Goal: Task Accomplishment & Management: Complete application form

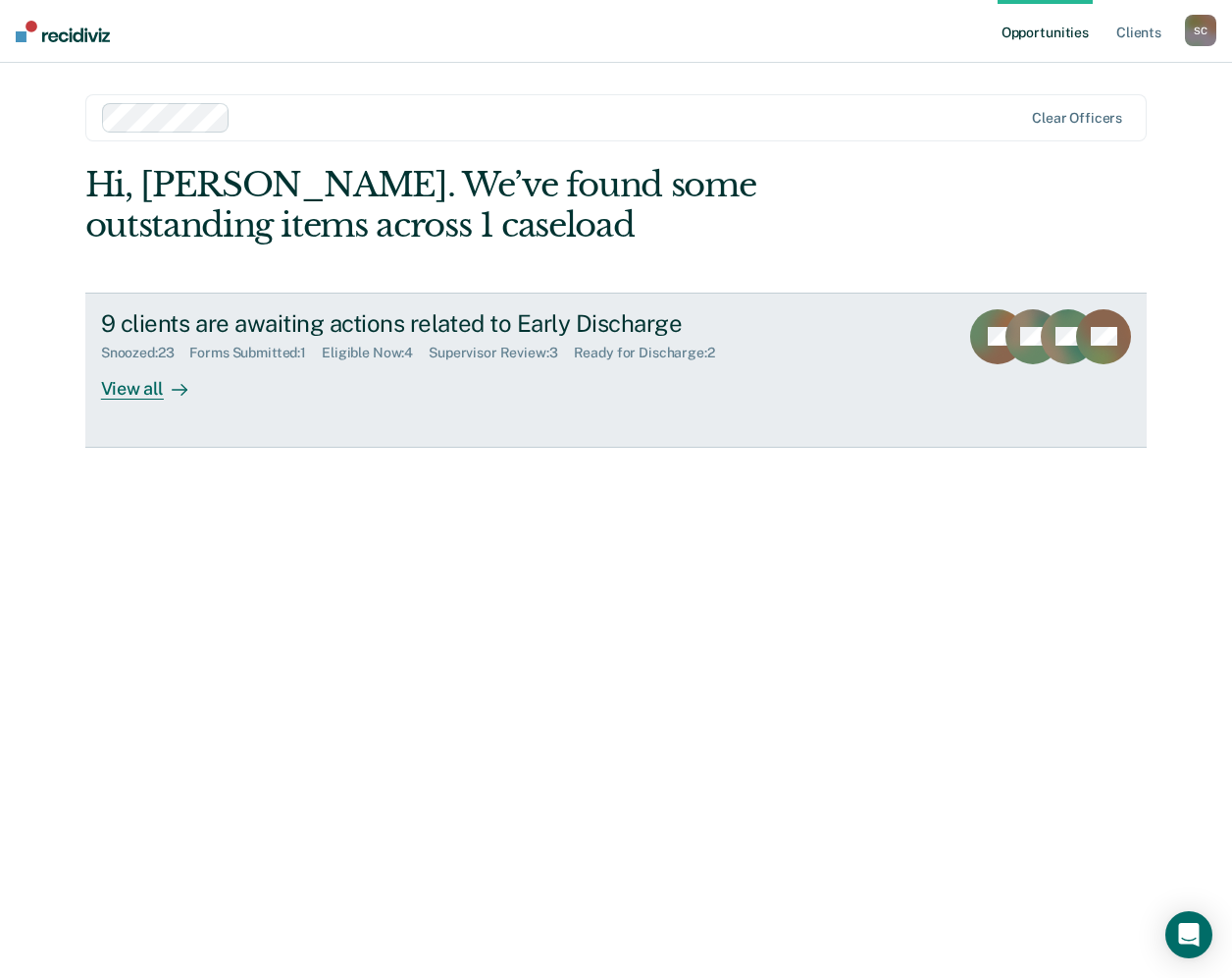
click at [354, 350] on div "Eligible Now : 4" at bounding box center [376, 353] width 107 height 17
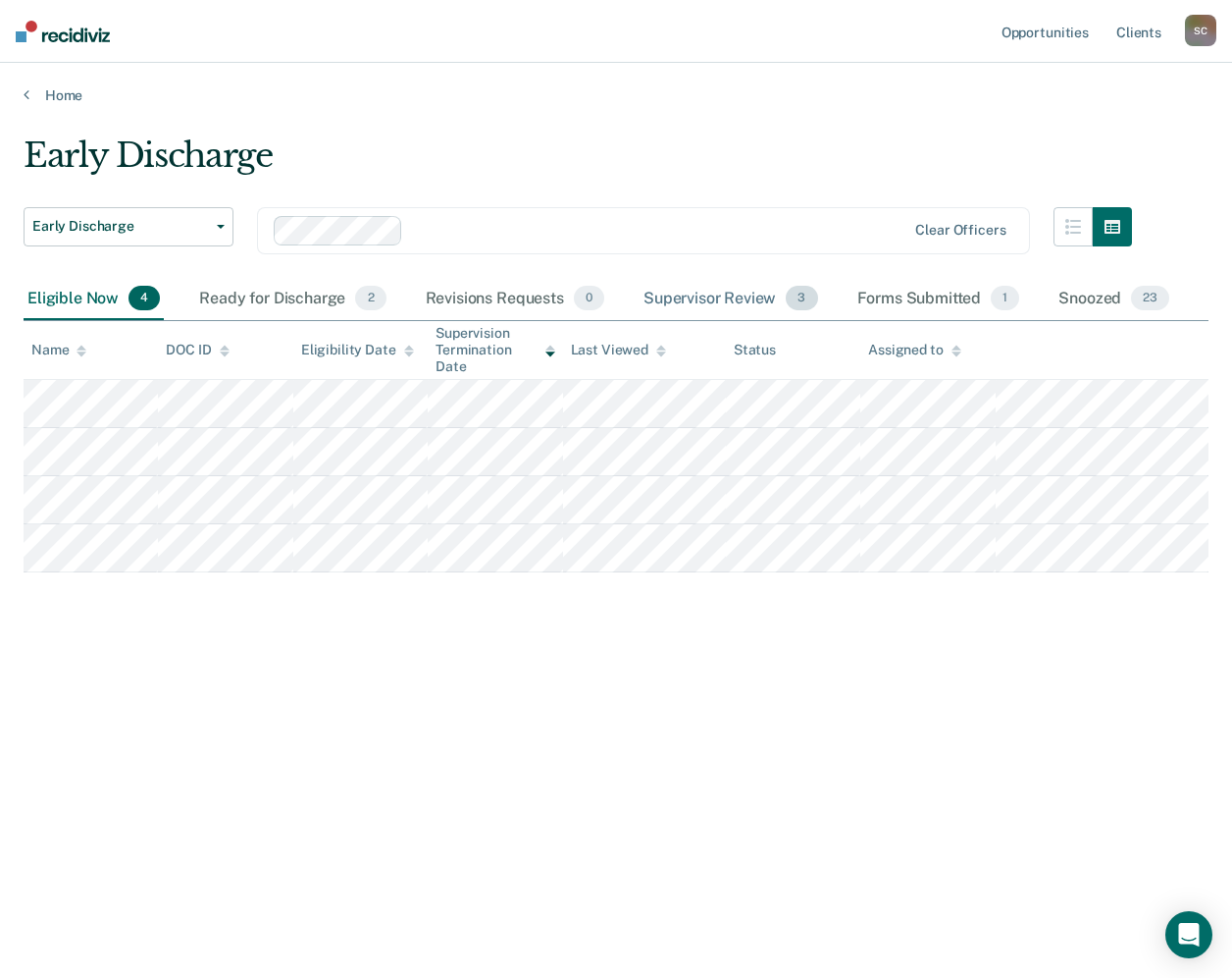
click at [726, 295] on div "Supervisor Review 3" at bounding box center [731, 298] width 183 height 43
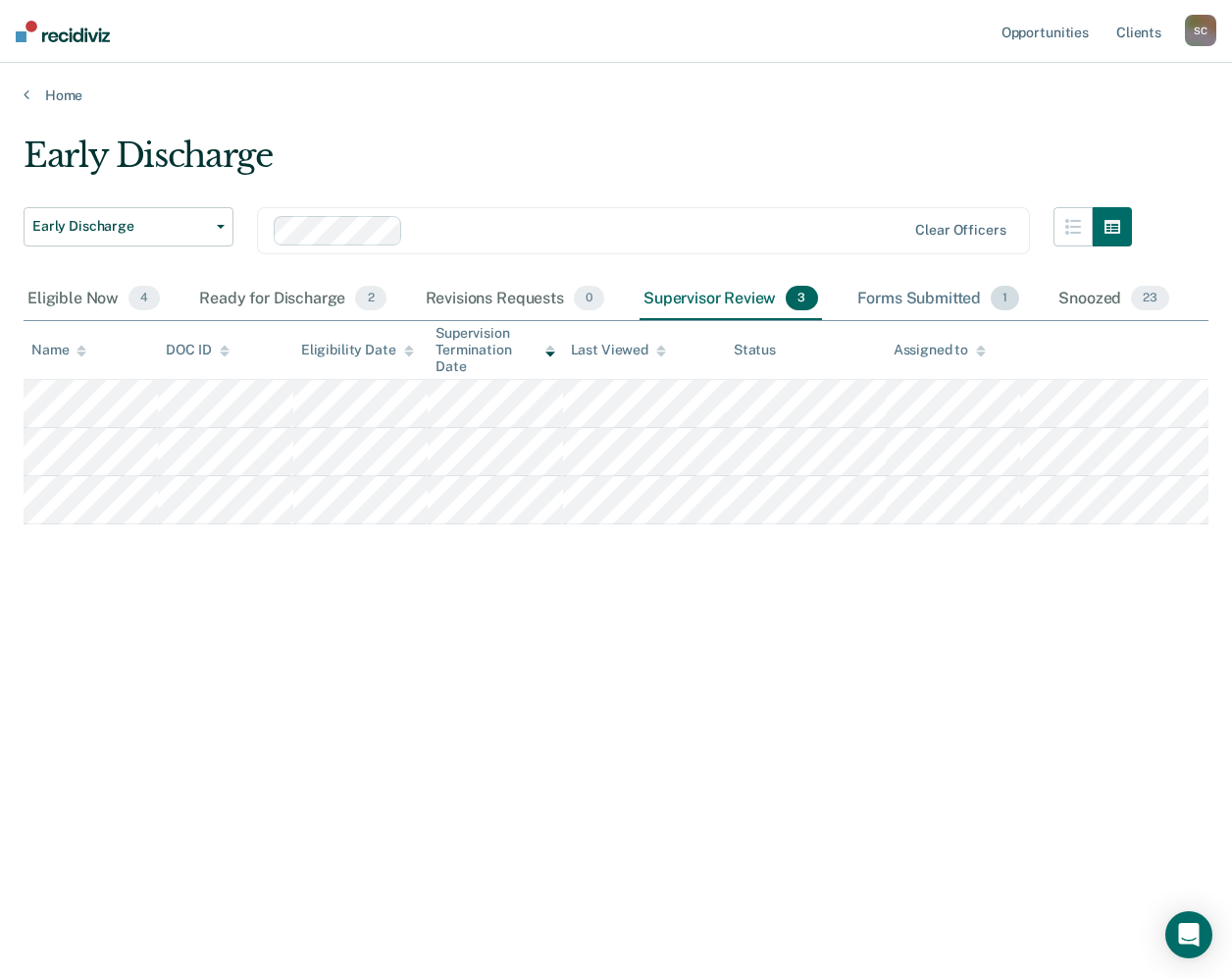
click at [907, 291] on div "Forms Submitted 1" at bounding box center [939, 298] width 171 height 43
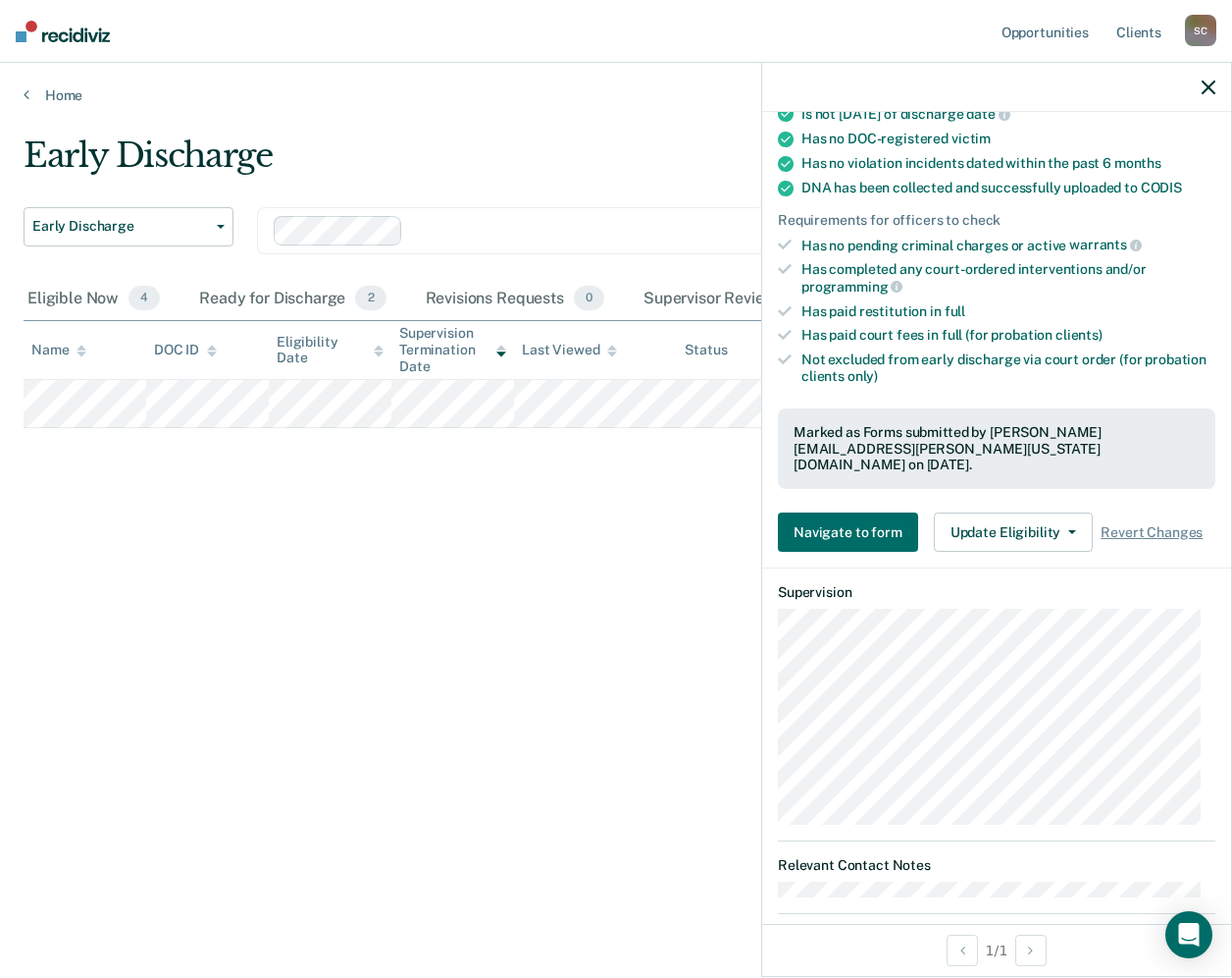
scroll to position [379, 0]
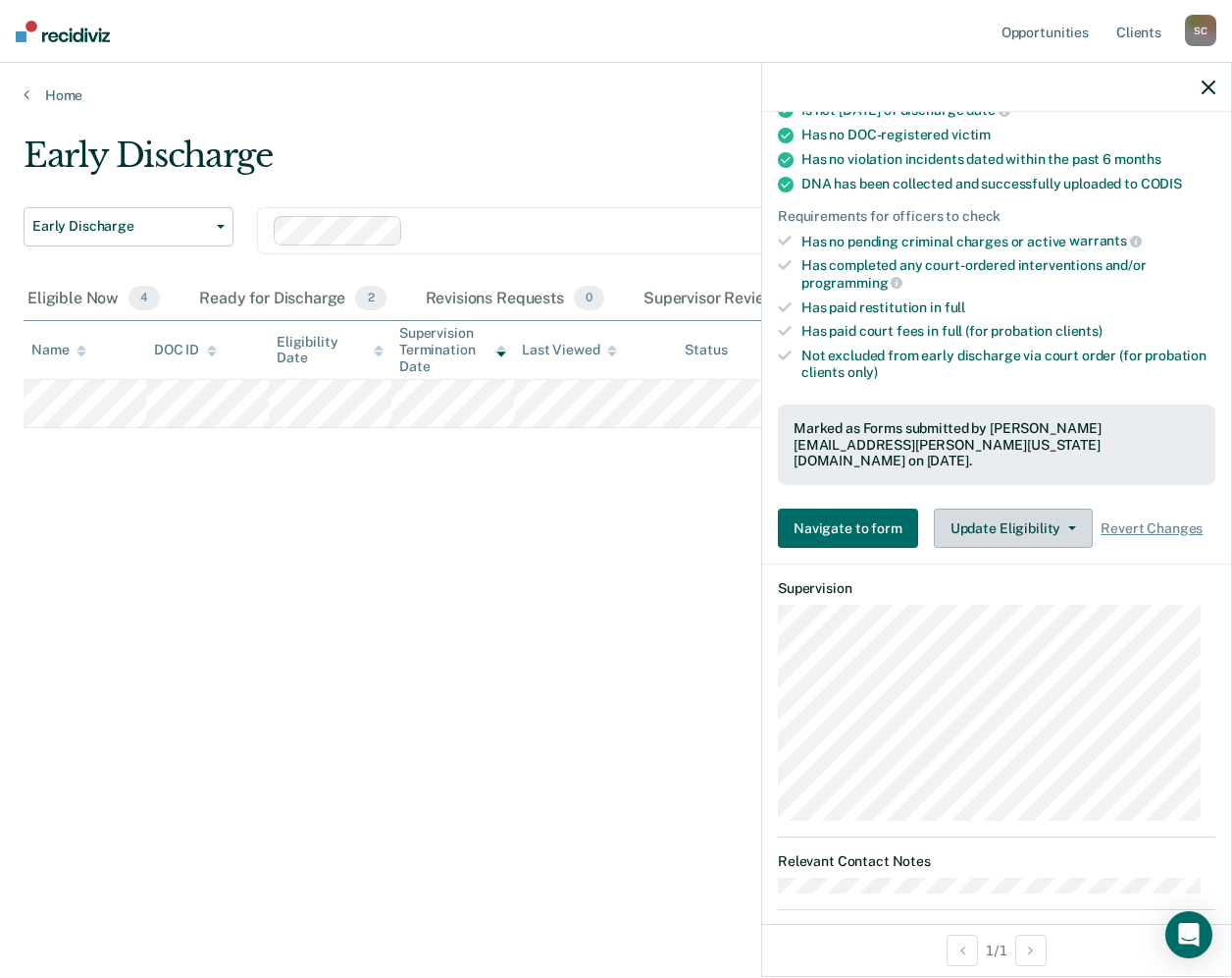
click at [1073, 509] on button "Update Eligibility" at bounding box center [1013, 529] width 159 height 40
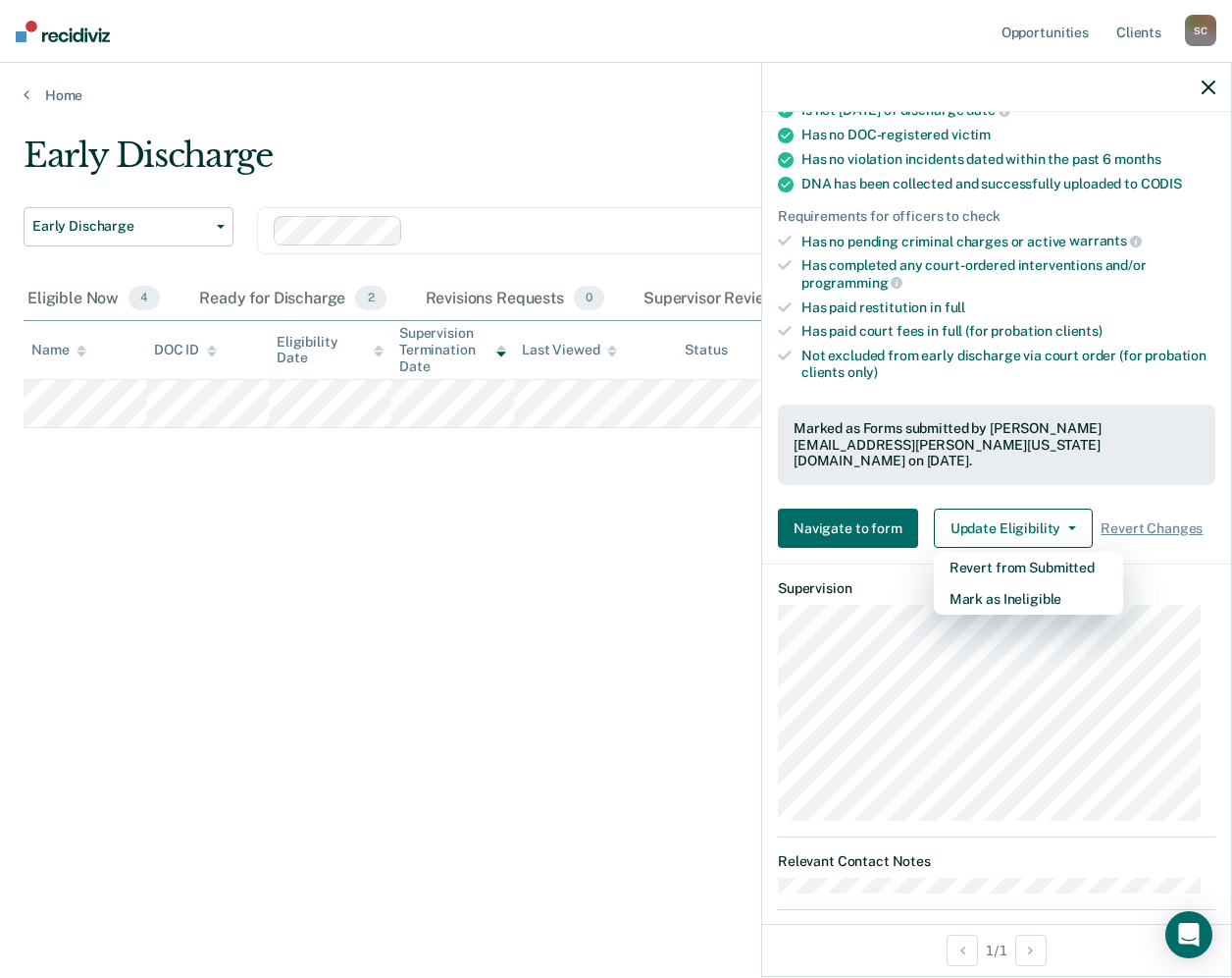
click at [628, 663] on div "Early Discharge Early Discharge Early Discharge Clear officers Eligible Now 4 R…" at bounding box center [616, 482] width 1185 height 695
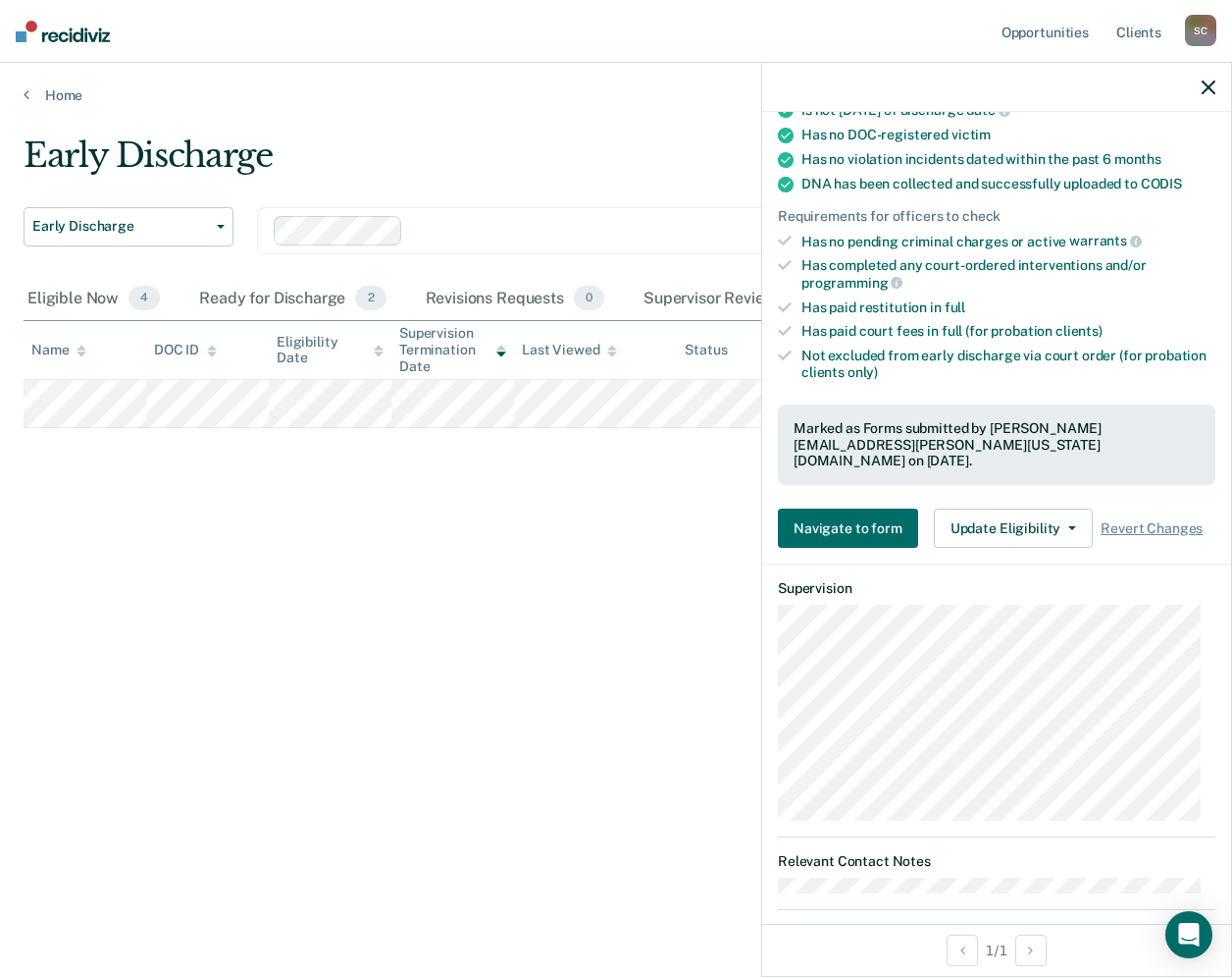
click at [1205, 82] on icon "button" at bounding box center [1209, 87] width 14 height 14
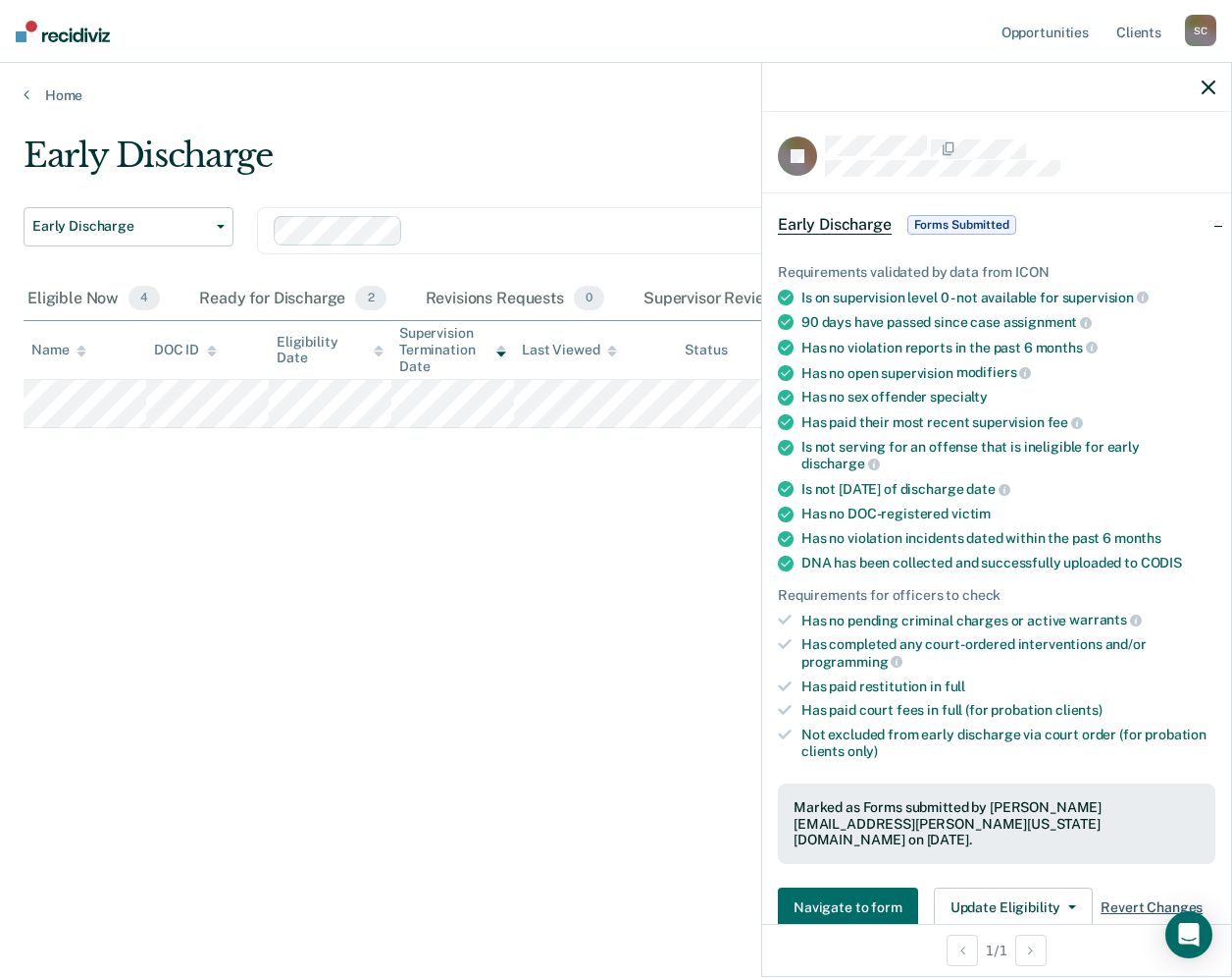
click at [1135, 899] on span "Revert Changes" at bounding box center [1152, 907] width 102 height 17
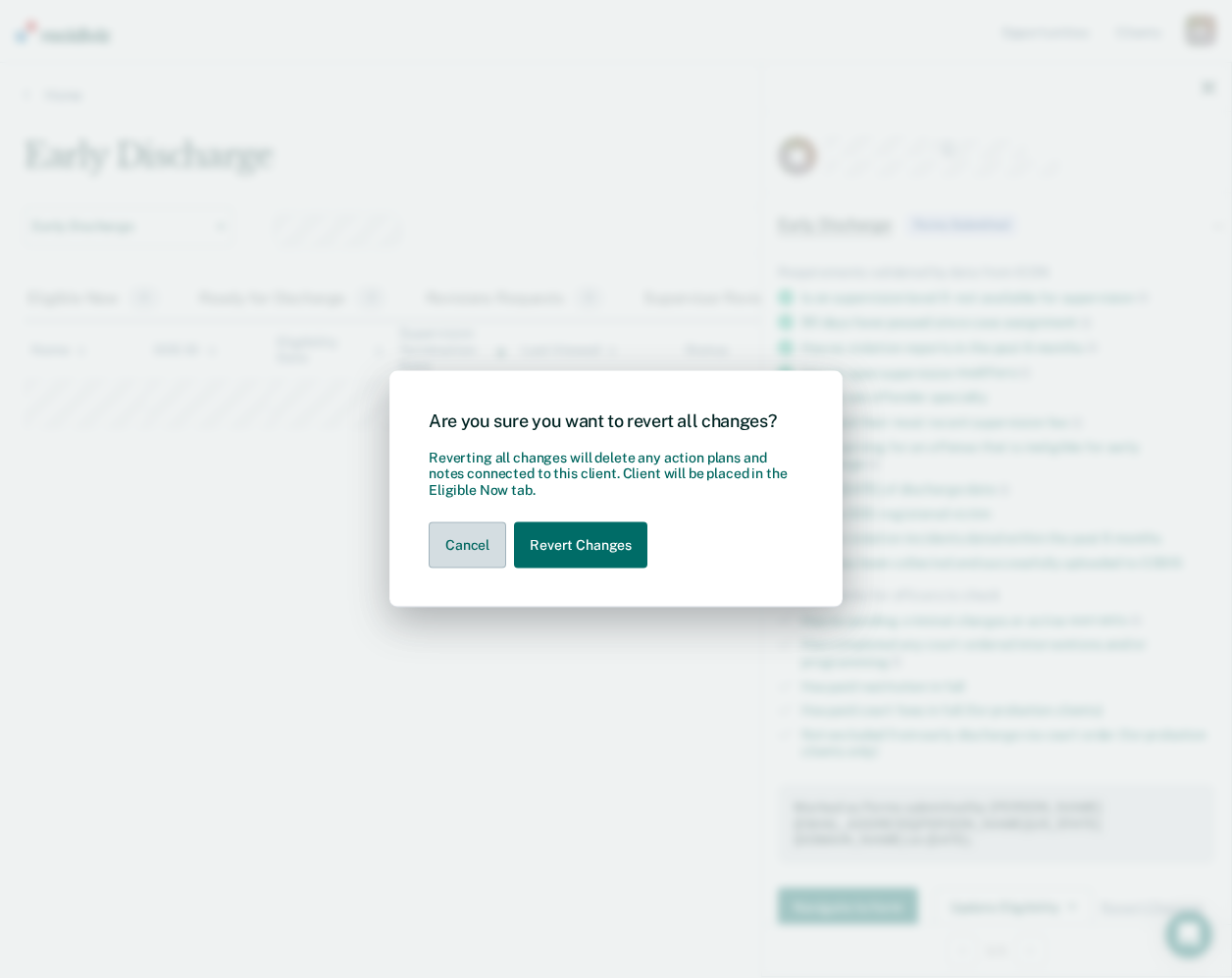
click at [457, 545] on button "Cancel" at bounding box center [468, 545] width 77 height 46
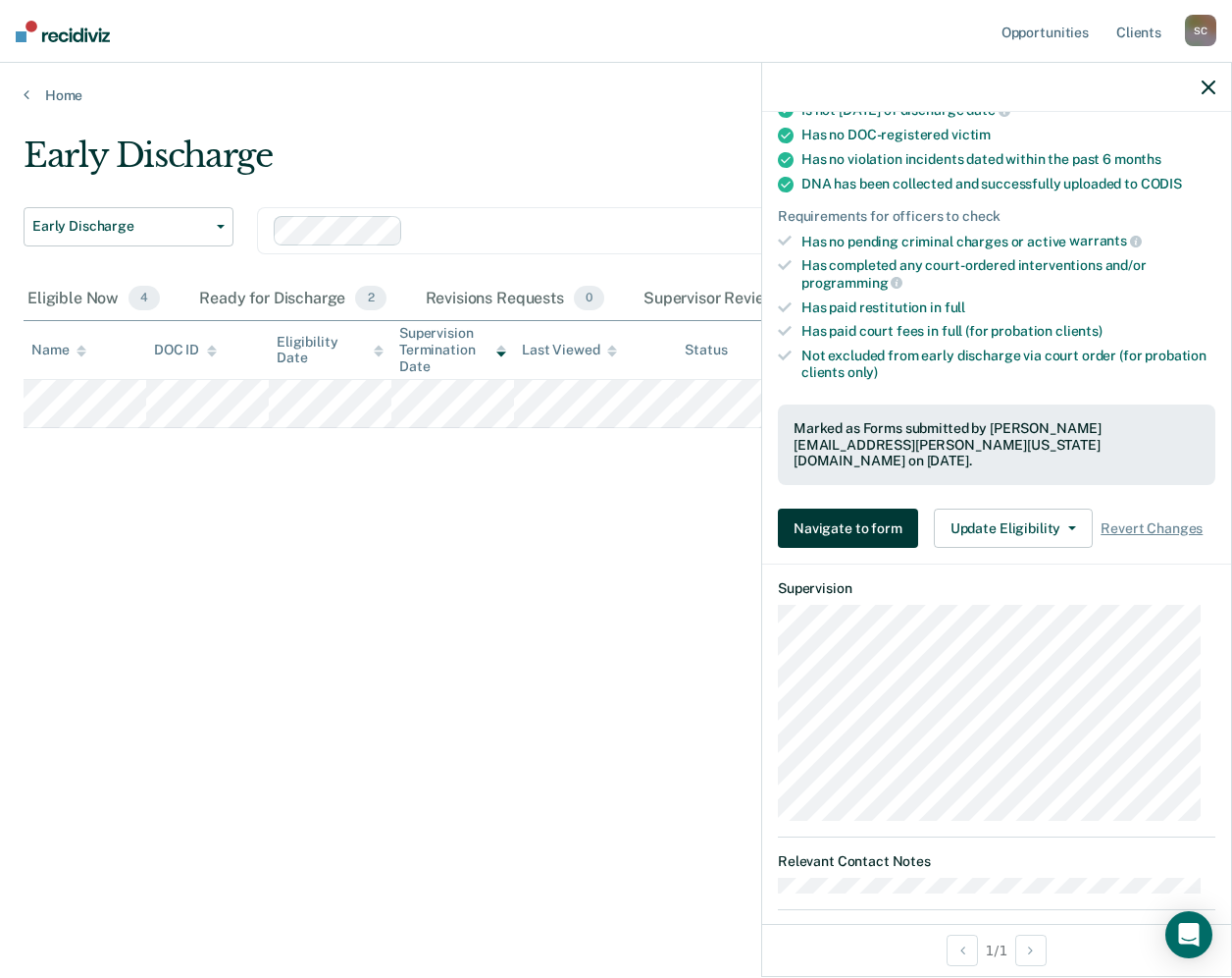
click at [867, 511] on button "Navigate to form" at bounding box center [847, 529] width 140 height 40
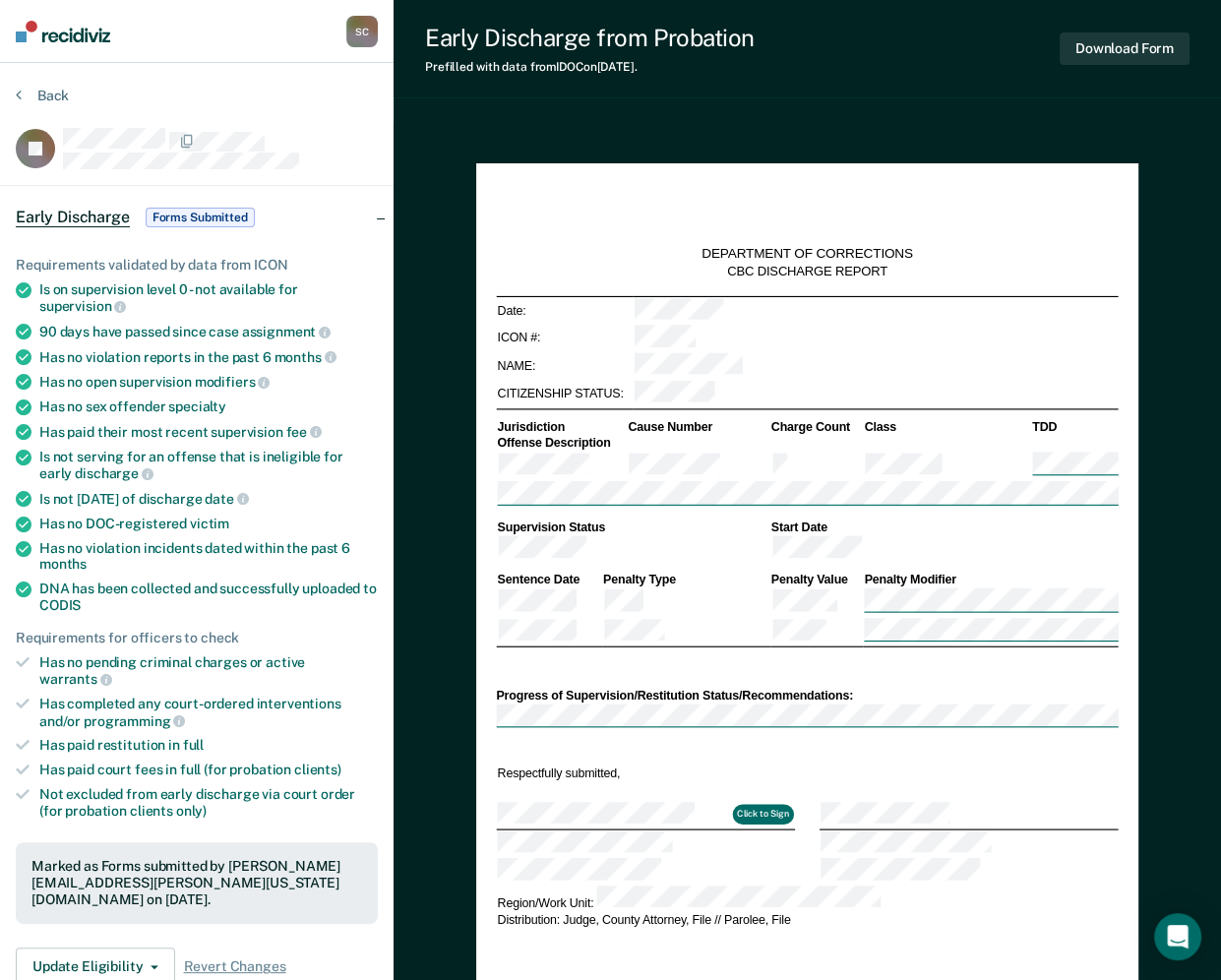
type textarea "x"
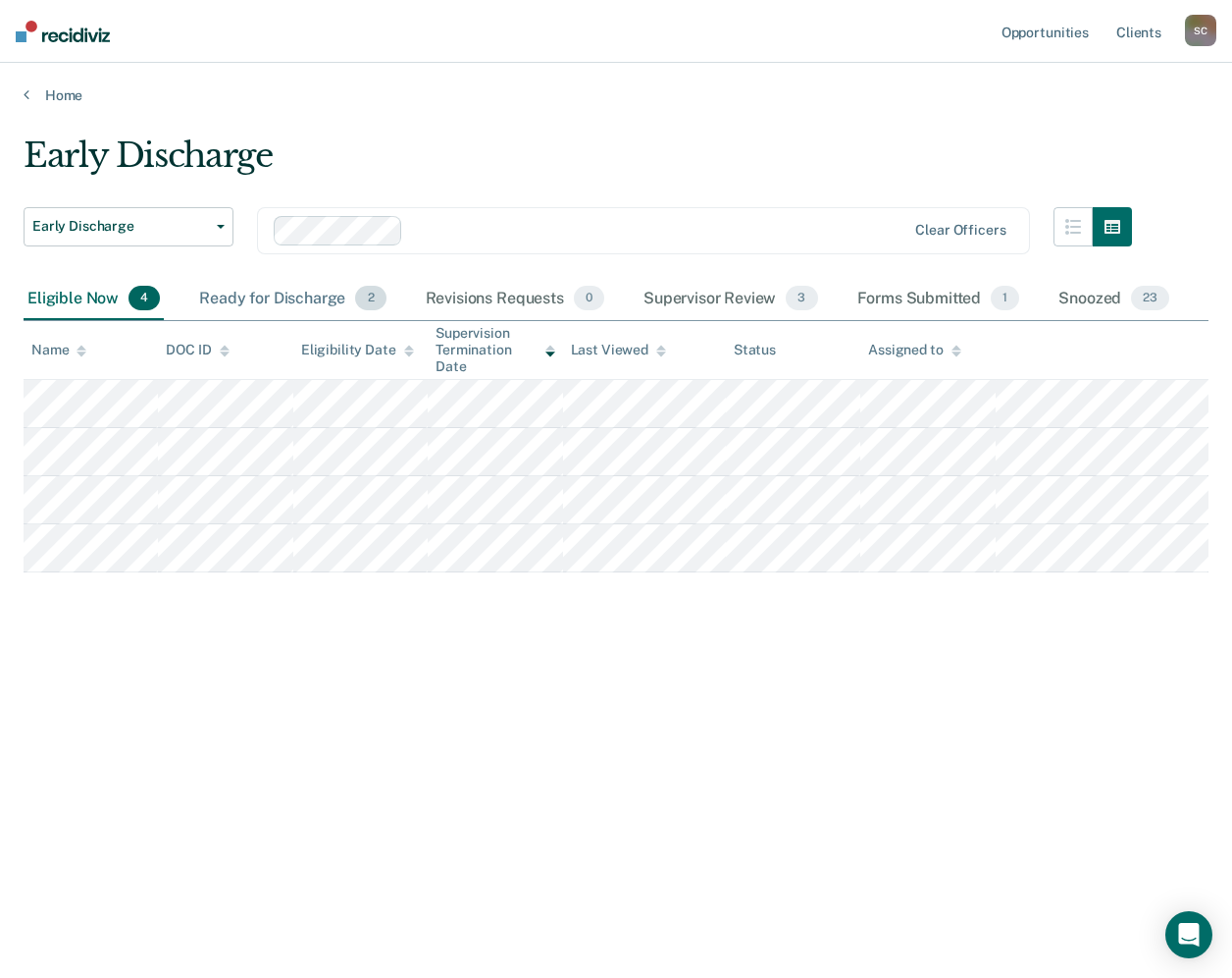
click at [275, 288] on div "Ready for Discharge 2" at bounding box center [293, 298] width 195 height 43
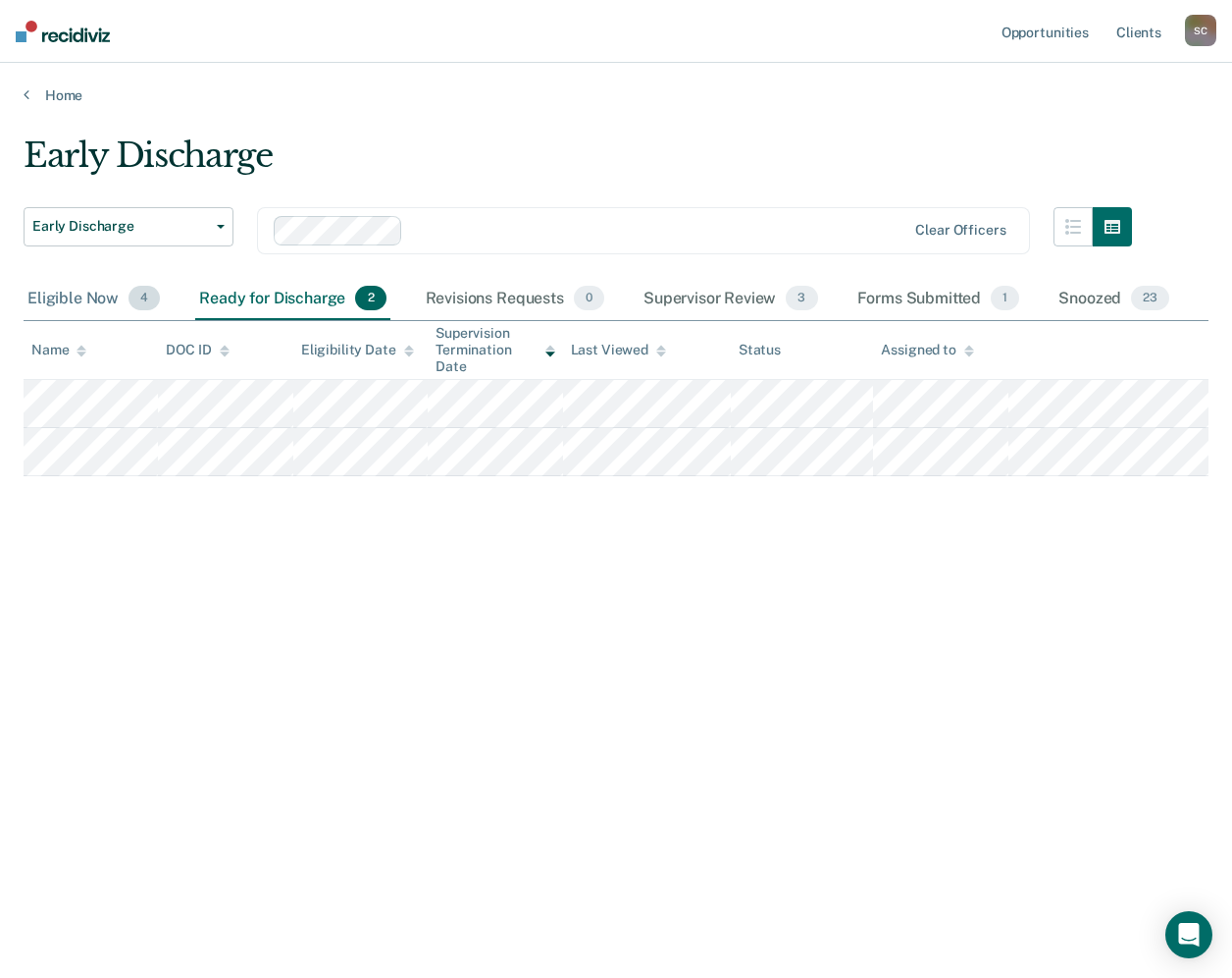
click at [70, 289] on div "Eligible Now 4" at bounding box center [93, 298] width 140 height 43
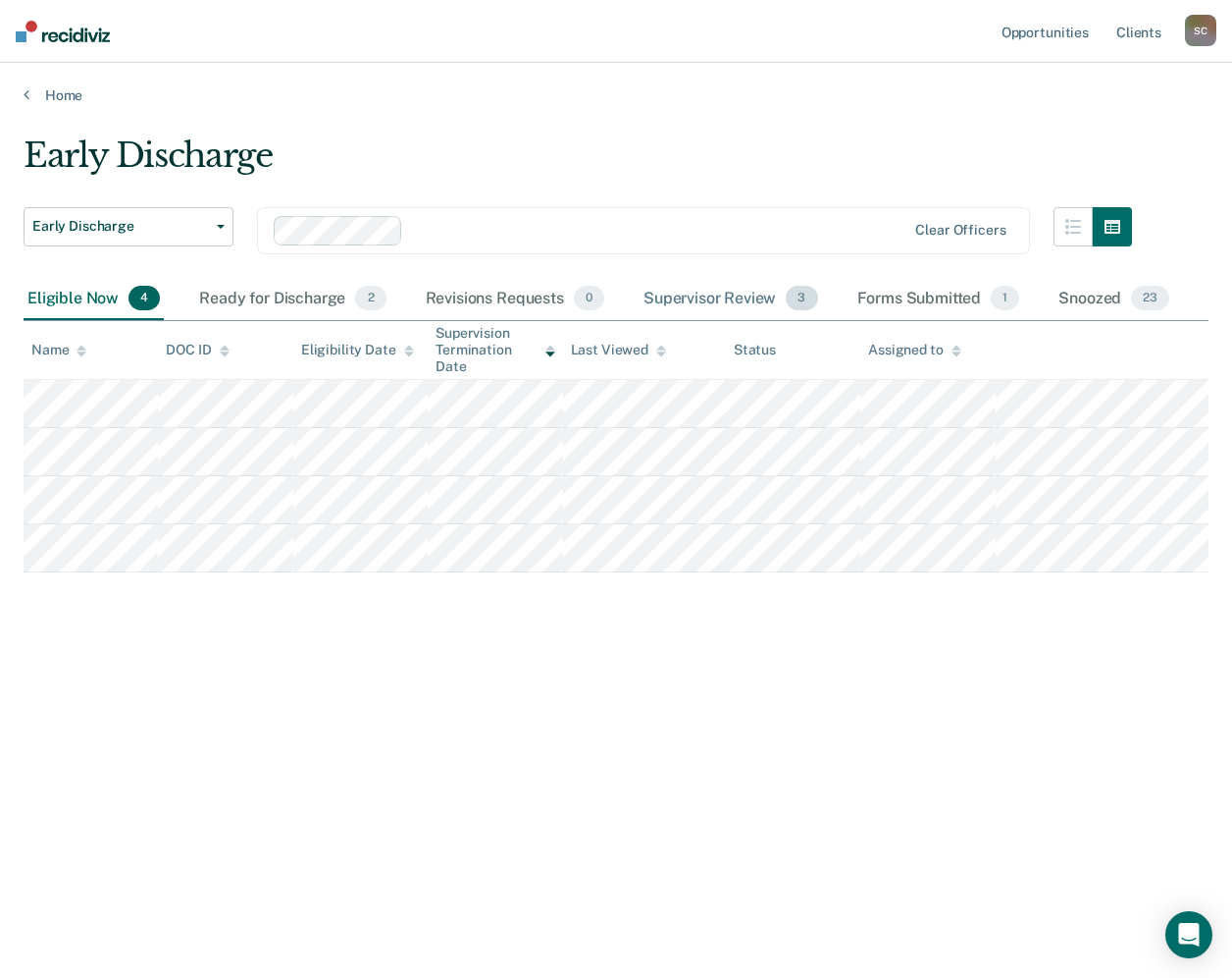
click at [727, 295] on div "Supervisor Review 3" at bounding box center [731, 298] width 183 height 43
